Goal: Obtain resource: Obtain resource

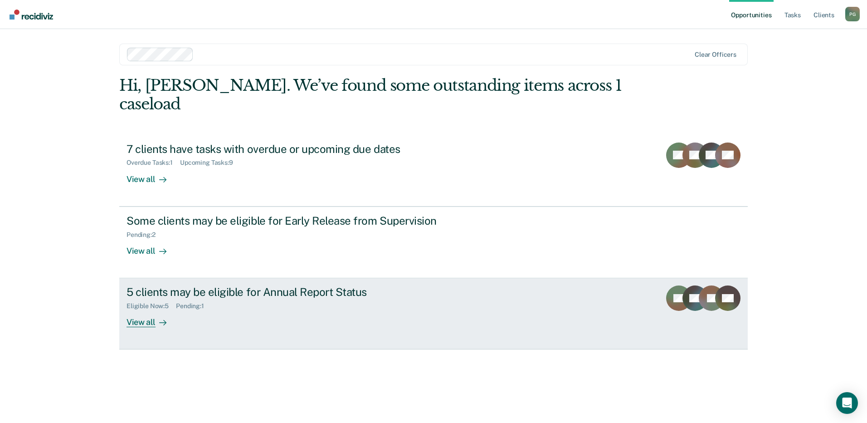
click at [161, 278] on link "5 clients may be eligible for Annual Report Status Eligible Now : 5 Pending : 1…" at bounding box center [433, 313] width 628 height 71
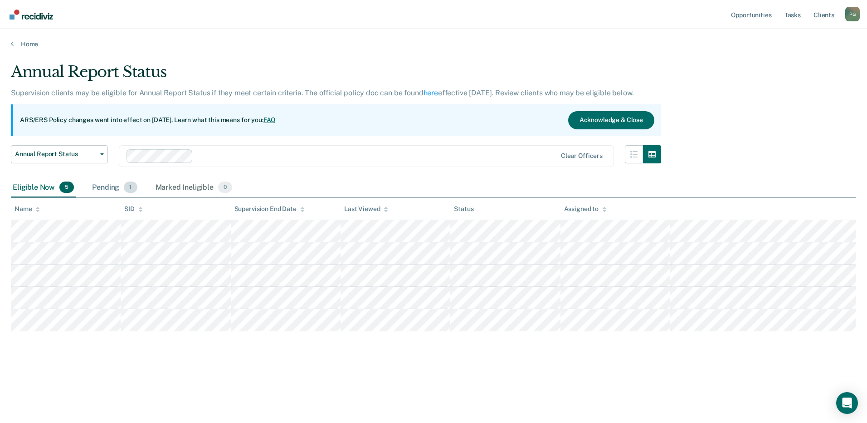
click at [108, 189] on div "Pending 1" at bounding box center [114, 188] width 49 height 20
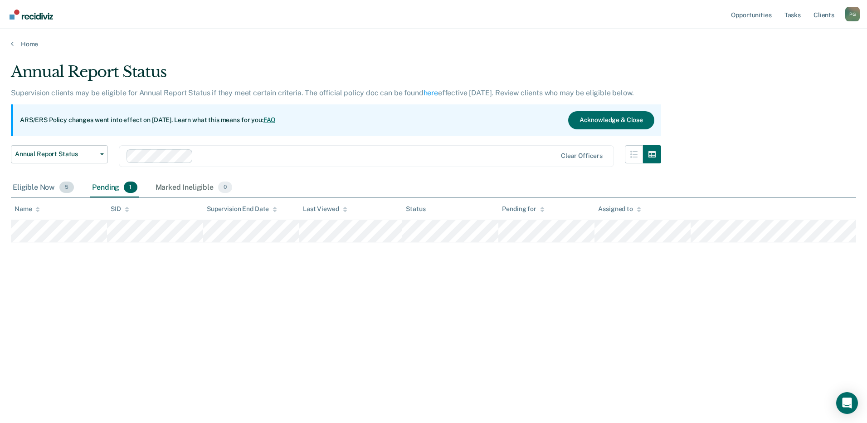
click at [52, 185] on div "Eligible Now 5" at bounding box center [43, 188] width 65 height 20
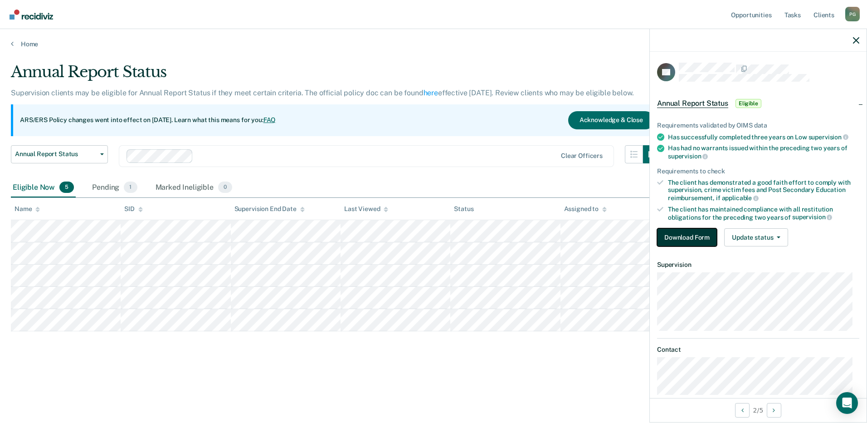
click at [694, 233] on button "Download Form" at bounding box center [687, 237] width 60 height 18
